Goal: Task Accomplishment & Management: Complete application form

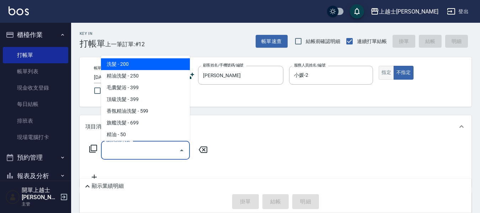
click at [387, 72] on button "指定" at bounding box center [385, 73] width 15 height 14
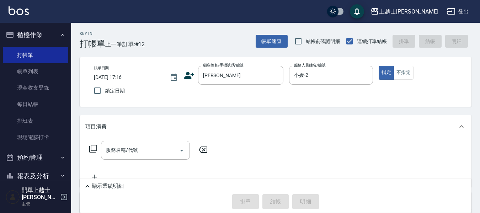
click at [90, 149] on icon at bounding box center [93, 149] width 8 height 8
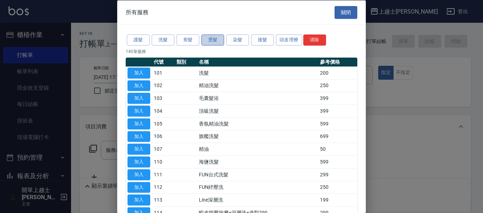
click at [212, 39] on button "燙髮" at bounding box center [212, 39] width 23 height 11
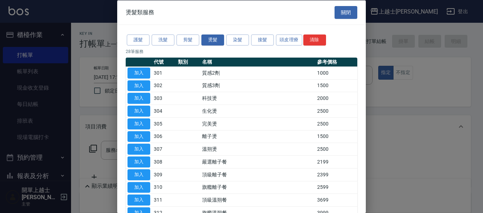
drag, startPoint x: 143, startPoint y: 137, endPoint x: 235, endPoint y: 89, distance: 103.6
click at [144, 137] on button "加入" at bounding box center [139, 136] width 23 height 11
type input "離子燙(306)"
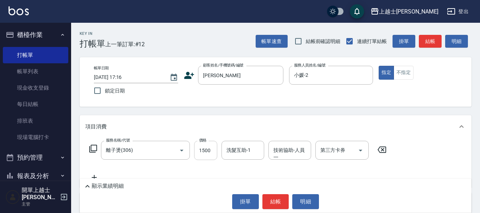
click at [210, 150] on input "1500" at bounding box center [205, 150] width 23 height 19
type input "2100"
click at [93, 147] on icon at bounding box center [93, 148] width 9 height 9
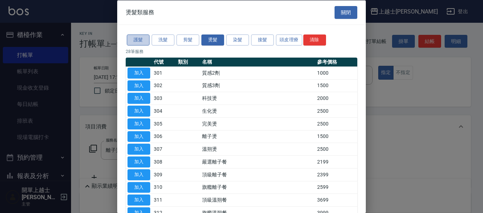
click at [143, 38] on button "護髮" at bounding box center [138, 39] width 23 height 11
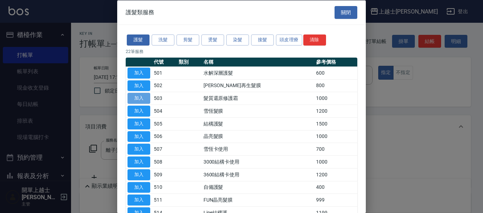
click at [134, 99] on button "加入" at bounding box center [139, 98] width 23 height 11
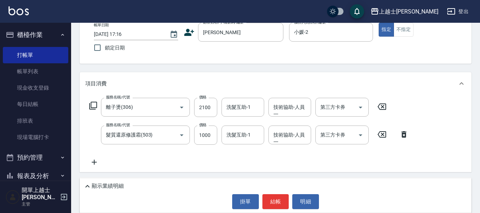
scroll to position [71, 0]
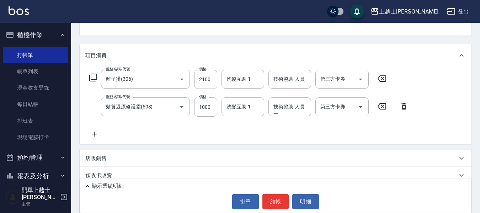
click at [241, 108] on input "洗髮互助-1" at bounding box center [243, 107] width 36 height 12
type input "小葉-26"
click at [270, 199] on button "結帳" at bounding box center [275, 201] width 27 height 15
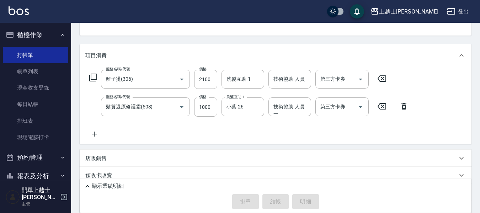
type input "[DATE] 17:56"
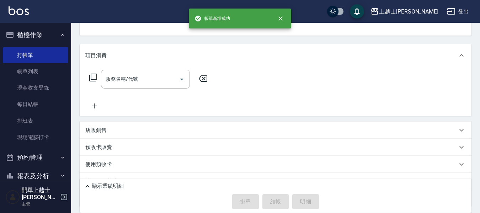
scroll to position [69, 0]
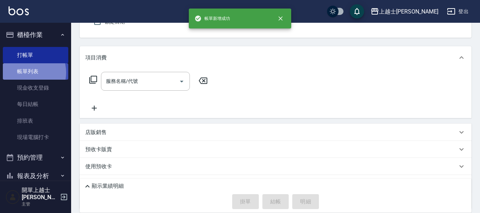
click at [26, 72] on link "帳單列表" at bounding box center [35, 71] width 65 height 16
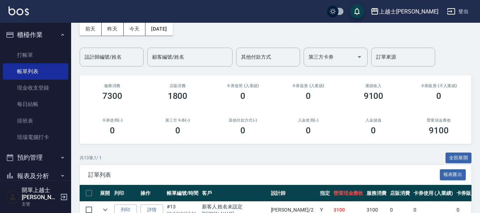
scroll to position [142, 0]
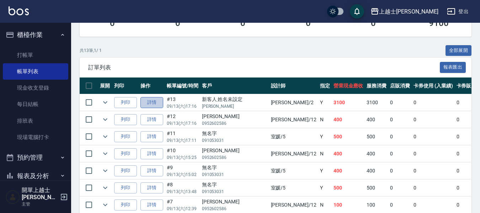
click at [146, 105] on link "詳情" at bounding box center [151, 102] width 23 height 11
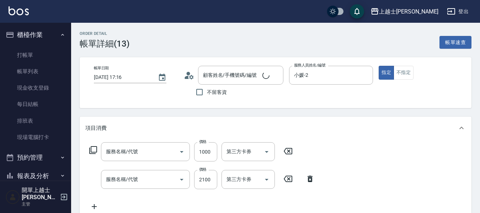
type input "[DATE] 17:16"
type input "小媛-2"
type input "新客人 姓名未設定/[PERSON_NAME]/null"
type input "髮質還原修護霜(503)"
type input "離子燙(306)"
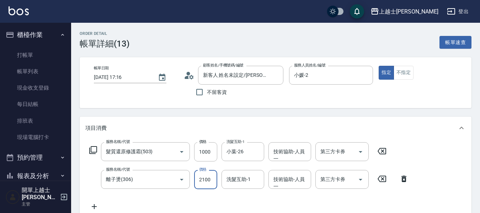
click at [203, 183] on input "2100" at bounding box center [205, 179] width 23 height 19
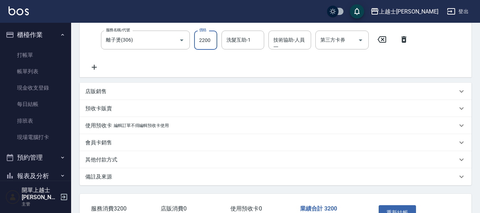
scroll to position [142, 0]
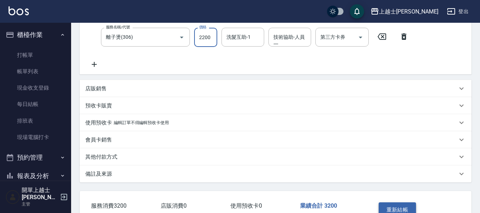
type input "2200"
click at [393, 204] on button "重新結帳" at bounding box center [397, 209] width 38 height 15
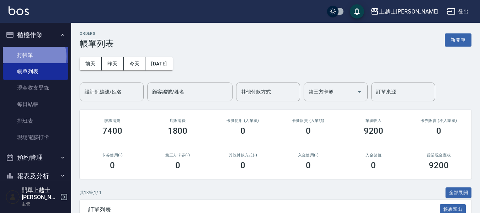
click at [32, 56] on link "打帳單" at bounding box center [35, 55] width 65 height 16
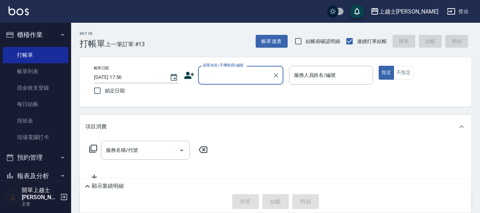
click at [202, 75] on input "顧客姓名/手機號碼/編號" at bounding box center [235, 75] width 68 height 12
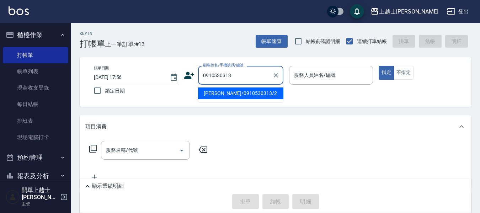
type input "[PERSON_NAME]/0910530313/2"
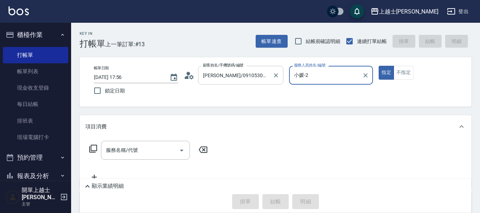
type input "小媛-2"
click at [378, 66] on button "指定" at bounding box center [385, 73] width 15 height 14
type button "true"
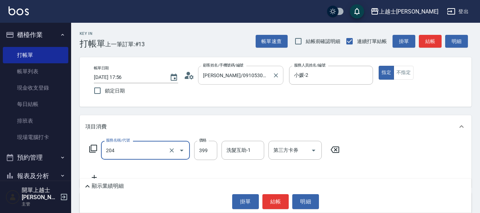
type input "A級洗+剪(204)"
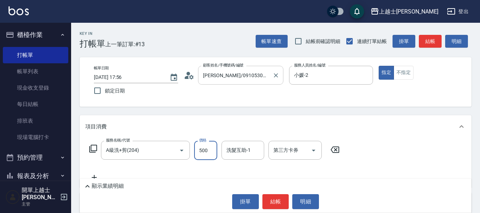
type input "500"
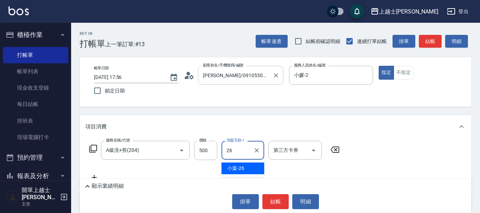
type input "小葉-26"
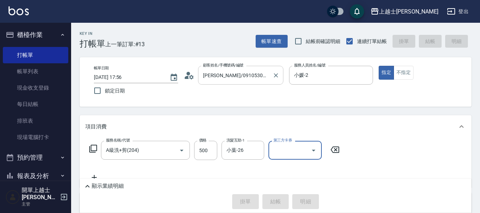
type input "[DATE] 17:57"
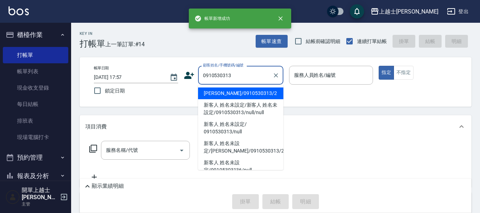
type input "[PERSON_NAME]/0910530313/2"
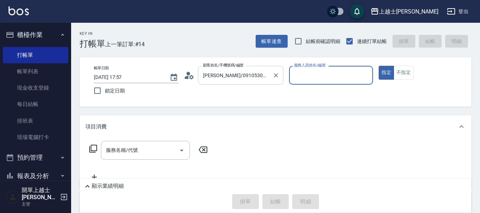
type input "小媛-2"
click at [378, 66] on button "指定" at bounding box center [385, 73] width 15 height 14
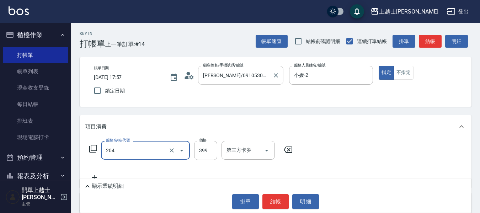
type input "A級洗+剪(204)"
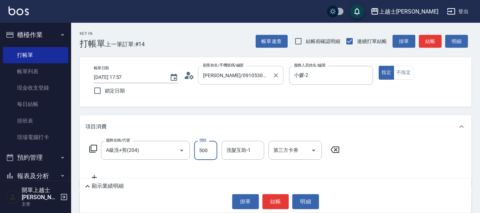
type input "500"
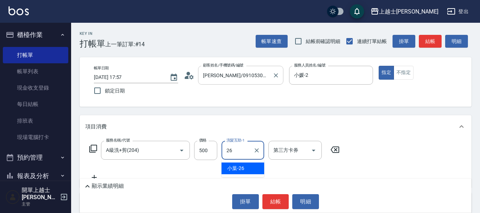
type input "小葉-26"
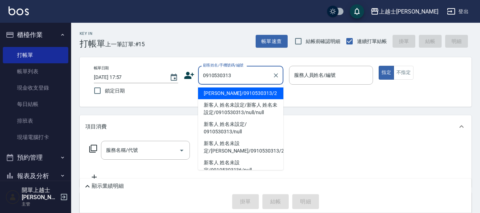
type input "[PERSON_NAME]/0910530313/2"
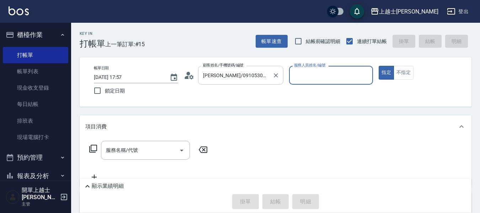
type input "小媛-2"
click at [378, 66] on button "指定" at bounding box center [385, 73] width 15 height 14
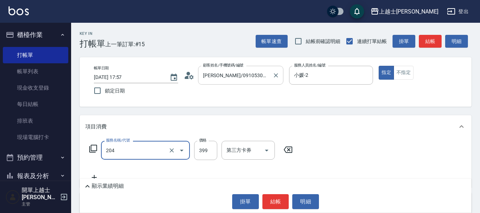
type input "A級洗+剪(204)"
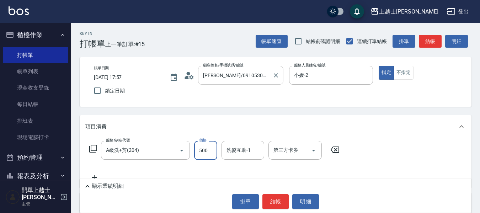
type input "500"
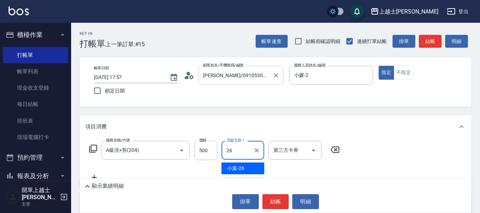
type input "小葉-26"
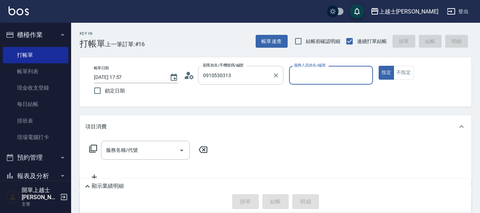
type input "[PERSON_NAME]/0910530313/2"
type input "小媛-2"
click at [378, 66] on button "指定" at bounding box center [385, 73] width 15 height 14
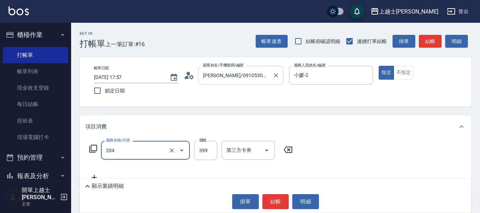
type input "A級洗+剪(204)"
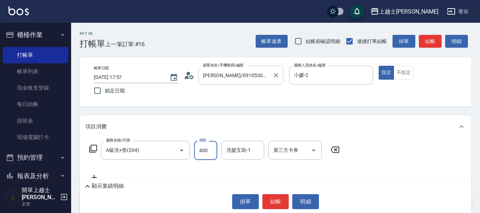
type input "400"
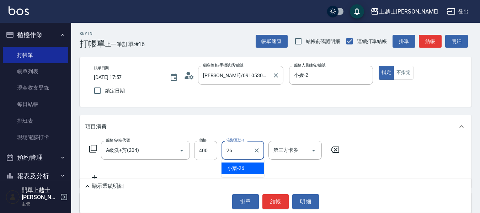
type input "小葉-26"
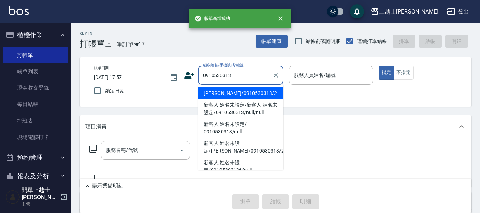
type input "[PERSON_NAME]/0910530313/2"
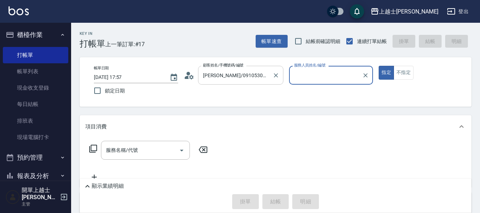
type input "小媛-2"
click at [378, 66] on button "指定" at bounding box center [385, 73] width 15 height 14
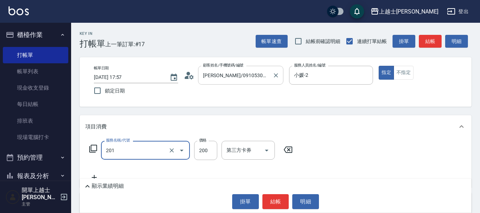
type input "B級單剪(201)"
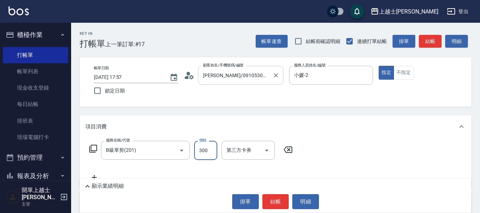
type input "300"
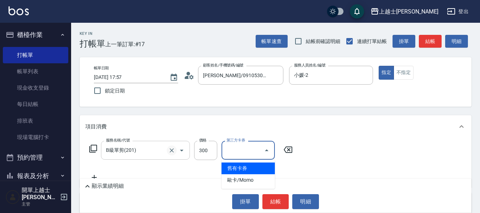
click at [169, 152] on icon "Clear" at bounding box center [171, 150] width 7 height 7
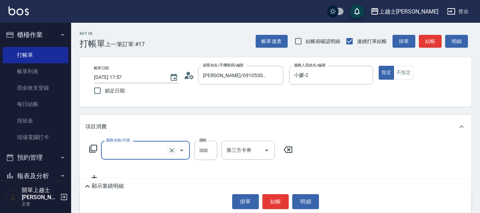
type input "0"
type input "A級洗+剪(204)"
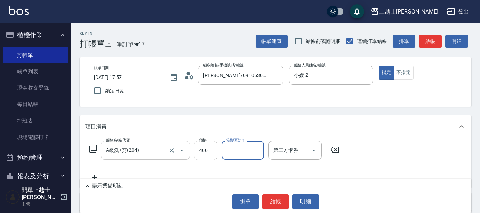
click at [203, 153] on input "400" at bounding box center [205, 150] width 23 height 19
type input "300"
type input "小葉-26"
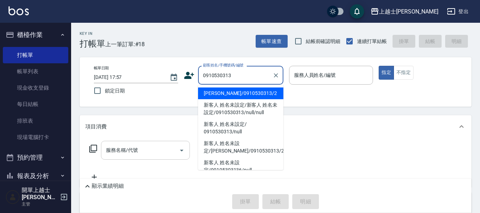
type input "[PERSON_NAME]/0910530313/2"
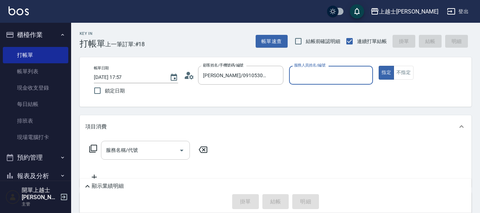
type input "小媛-2"
click at [378, 66] on button "指定" at bounding box center [385, 73] width 15 height 14
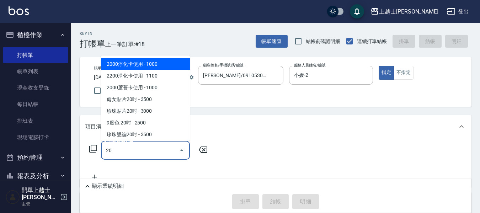
type input "202"
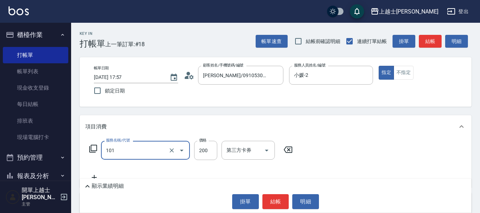
type input "洗髮(101)"
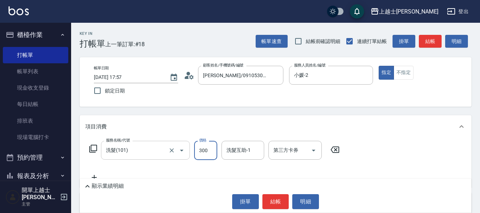
type input "300"
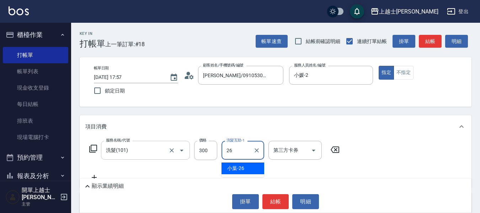
type input "小葉-26"
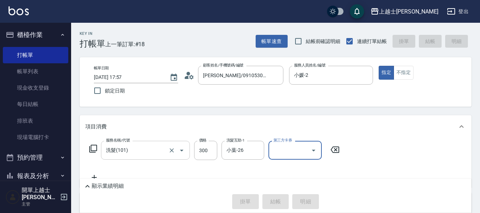
type input "[DATE] 17:58"
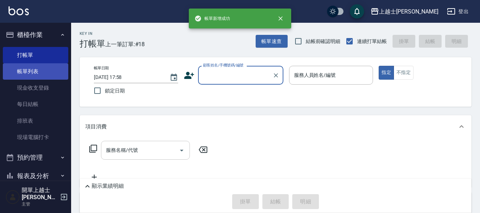
drag, startPoint x: 44, startPoint y: 70, endPoint x: 53, endPoint y: 71, distance: 8.9
click at [45, 70] on link "帳單列表" at bounding box center [35, 71] width 65 height 16
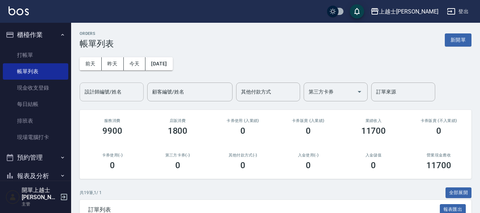
click at [114, 90] on div "設計師編號/姓名 設計師編號/姓名" at bounding box center [112, 91] width 64 height 19
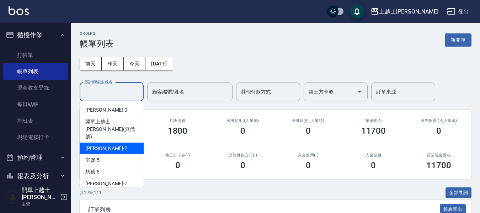
click at [104, 142] on div "小媛 -2" at bounding box center [112, 148] width 64 height 12
type input "小媛-2"
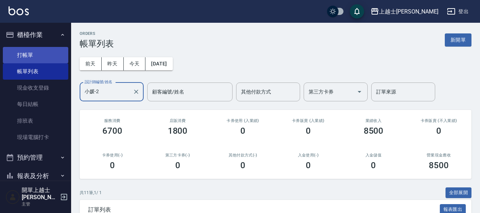
click at [41, 53] on link "打帳單" at bounding box center [35, 55] width 65 height 16
